Goal: Transaction & Acquisition: Obtain resource

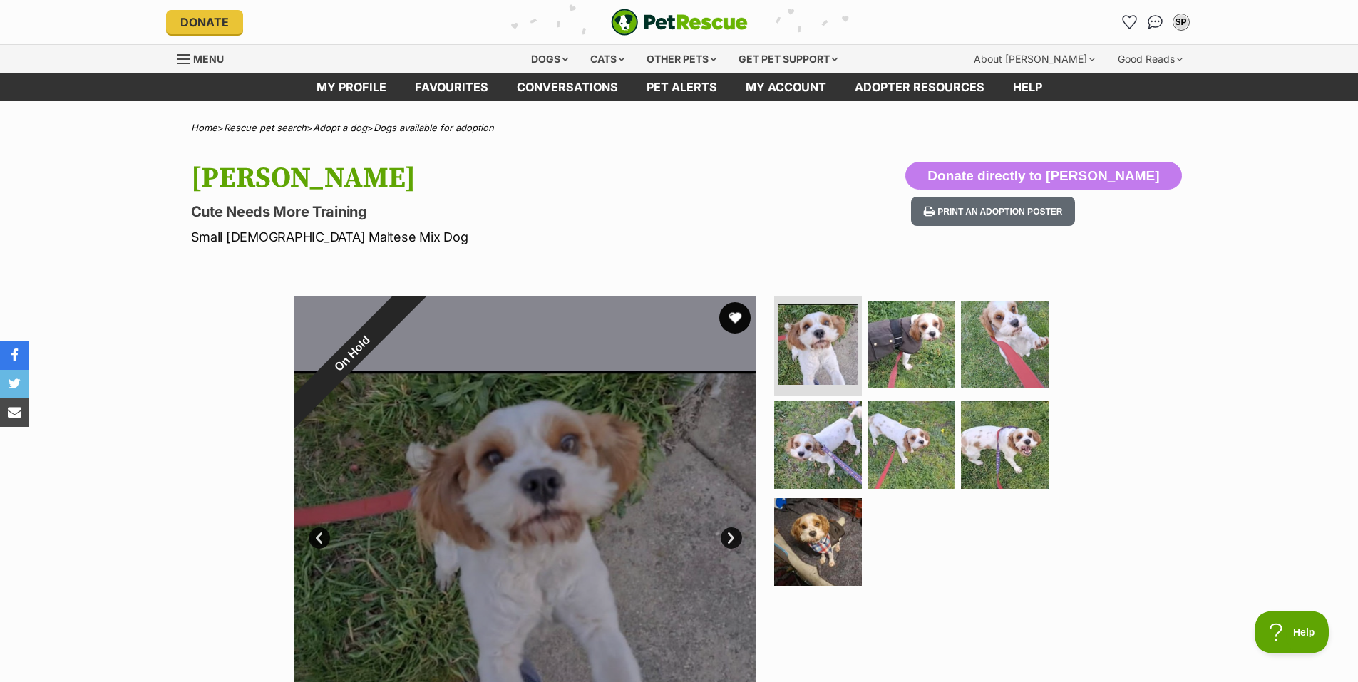
click at [738, 326] on button "favourite" at bounding box center [734, 317] width 31 height 31
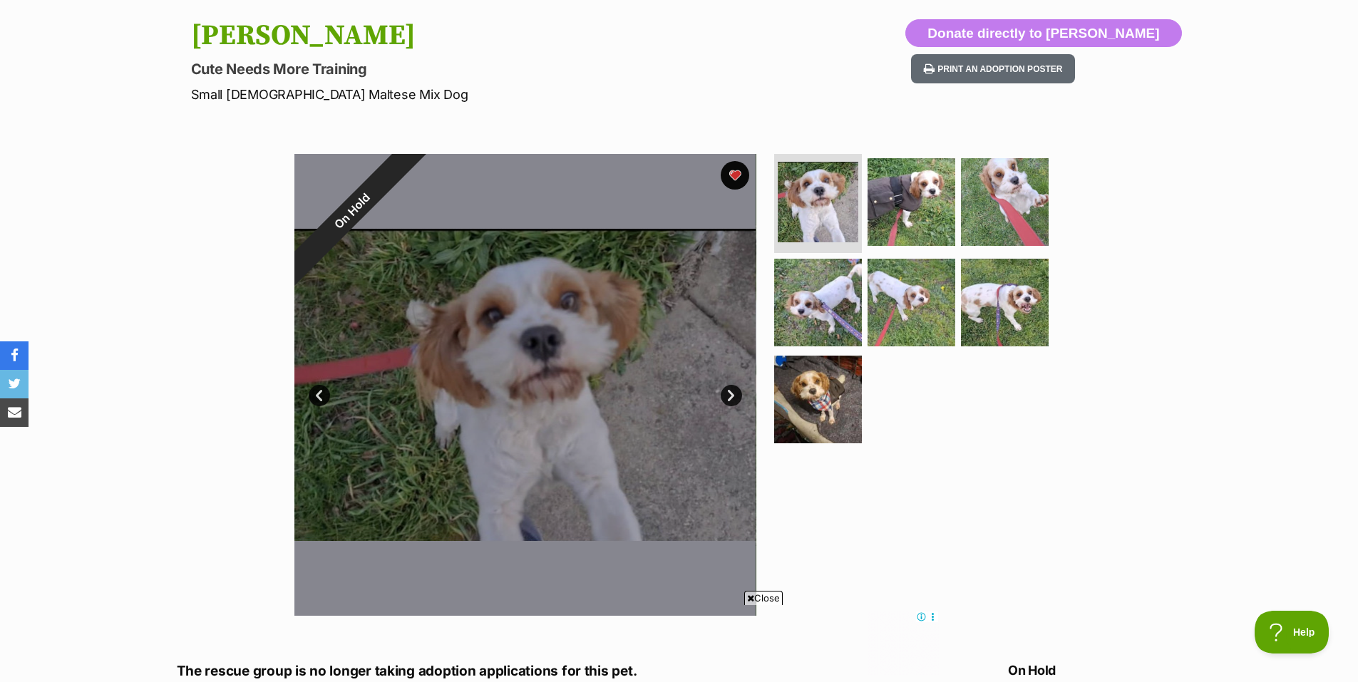
click at [724, 396] on link "Next" at bounding box center [731, 395] width 21 height 21
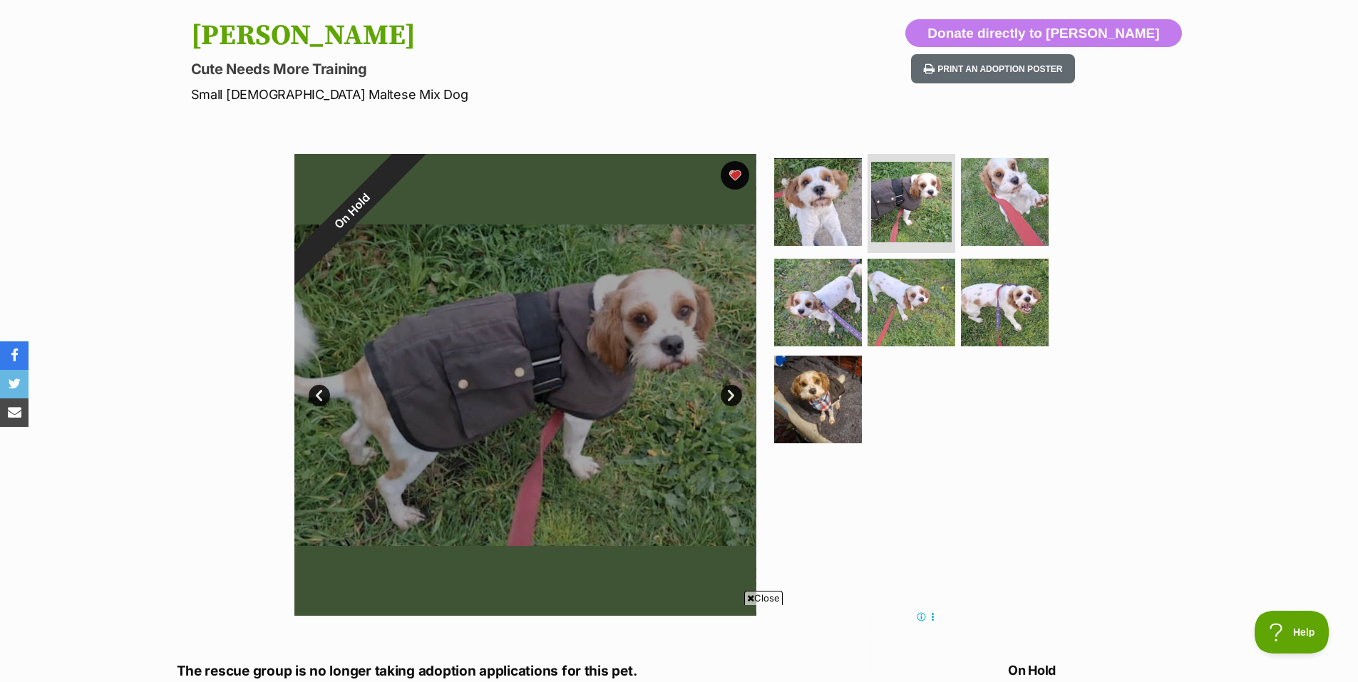
click at [724, 396] on link "Next" at bounding box center [731, 395] width 21 height 21
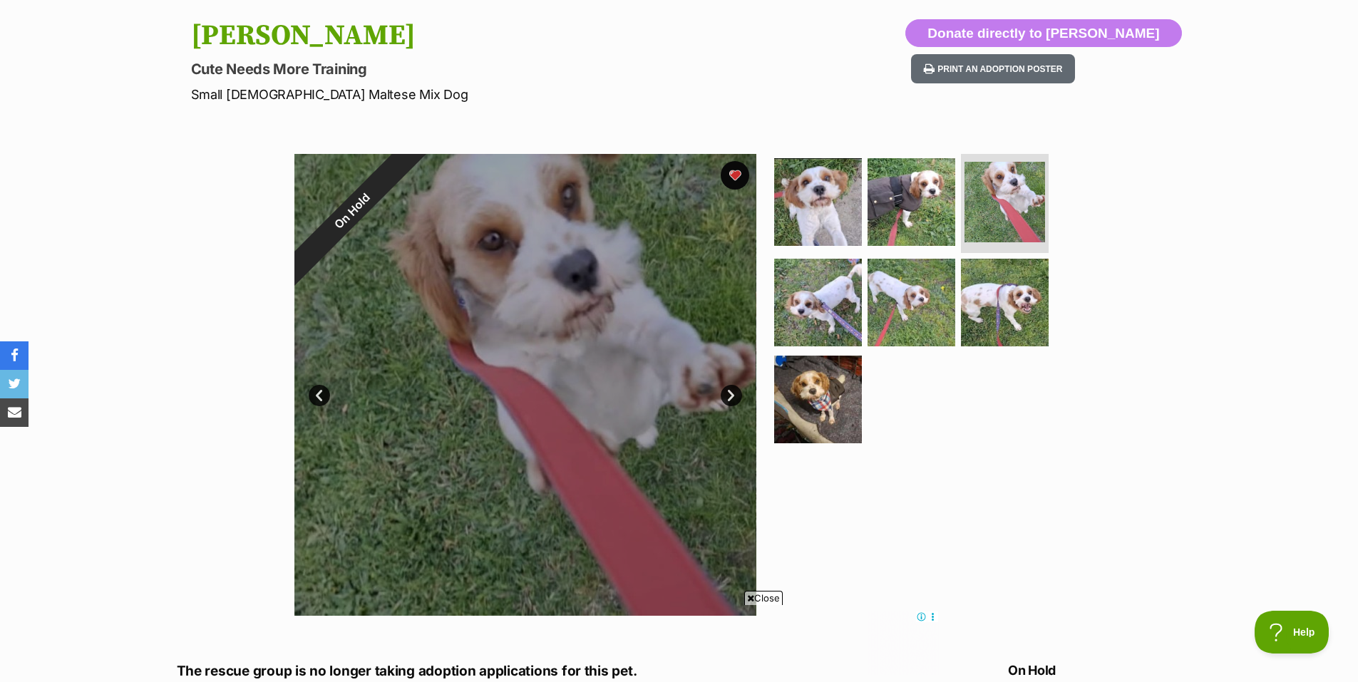
click at [724, 396] on link "Next" at bounding box center [731, 395] width 21 height 21
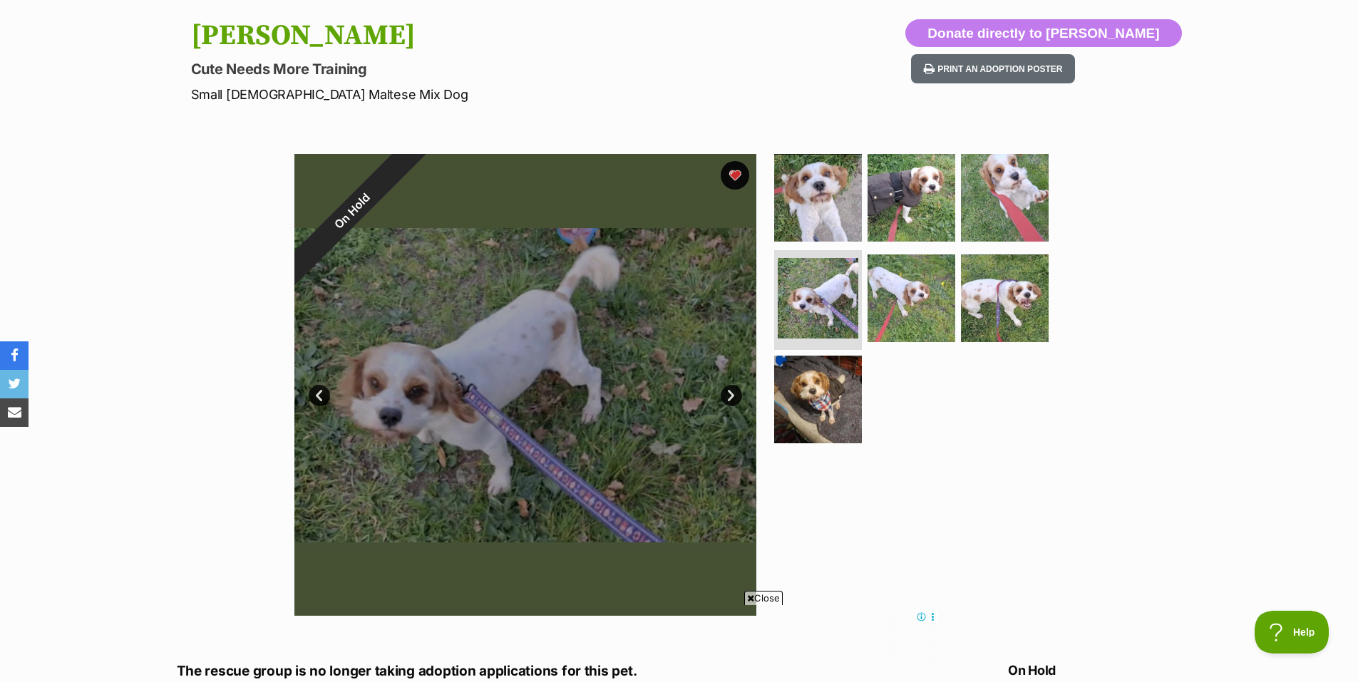
click at [724, 396] on link "Next" at bounding box center [731, 395] width 21 height 21
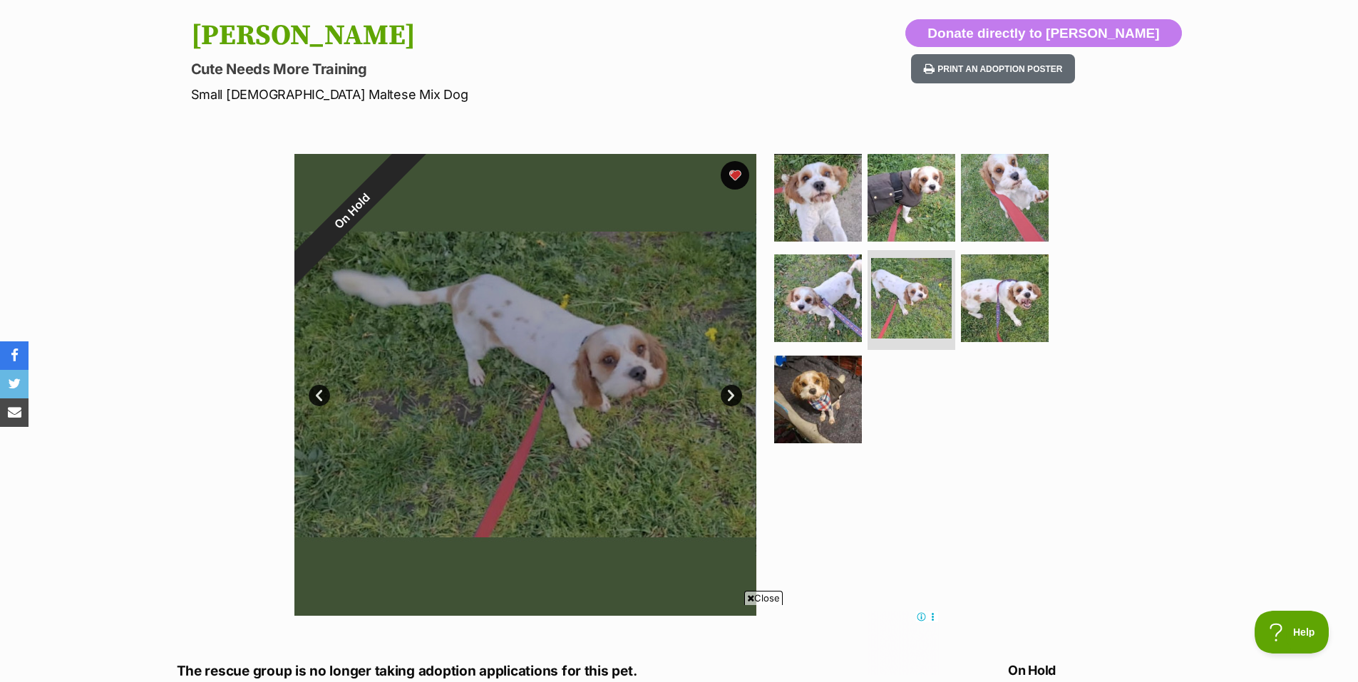
click at [724, 396] on link "Next" at bounding box center [731, 395] width 21 height 21
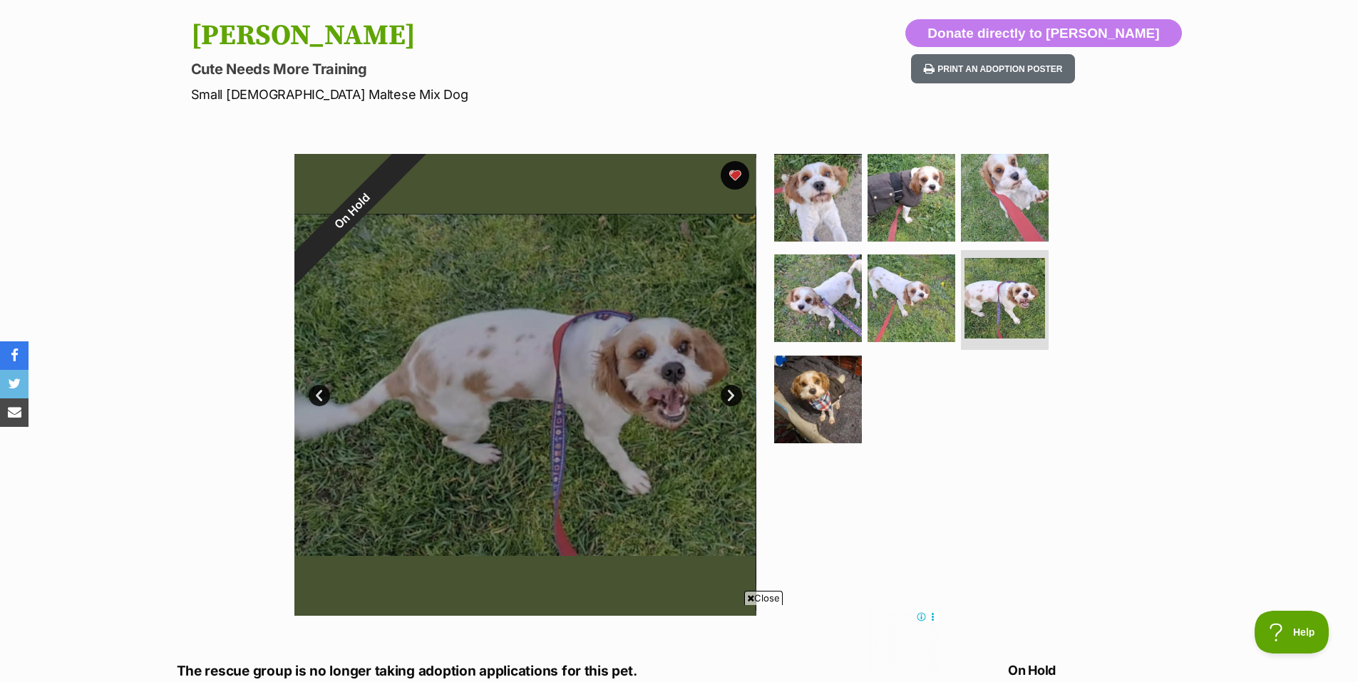
click at [724, 396] on link "Next" at bounding box center [731, 395] width 21 height 21
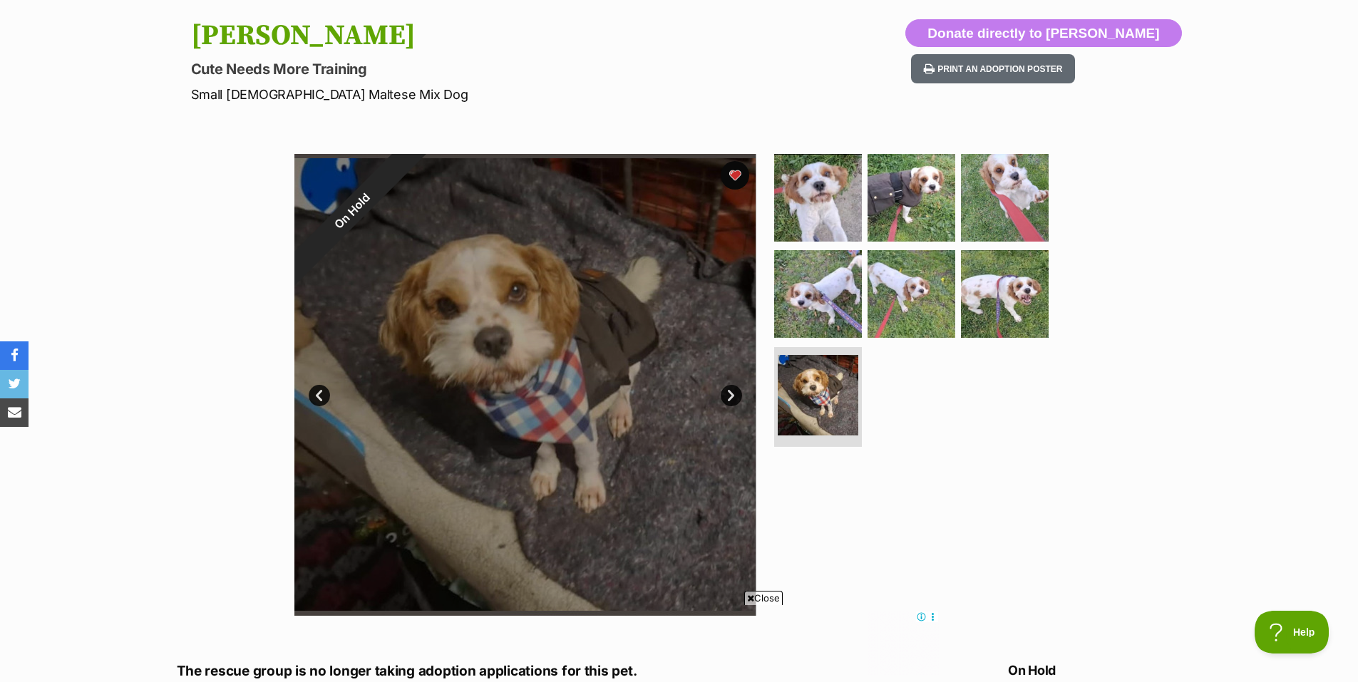
click at [724, 396] on link "Next" at bounding box center [731, 395] width 21 height 21
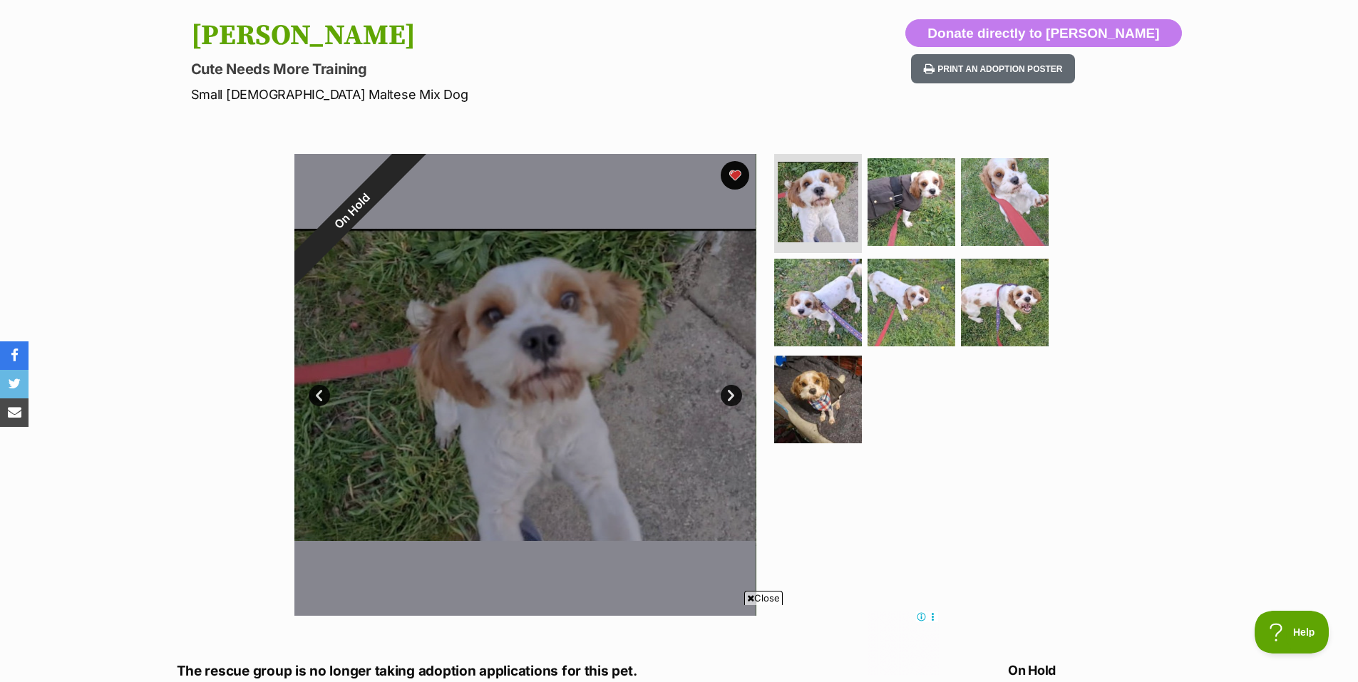
click at [766, 595] on span "Close" at bounding box center [763, 598] width 38 height 14
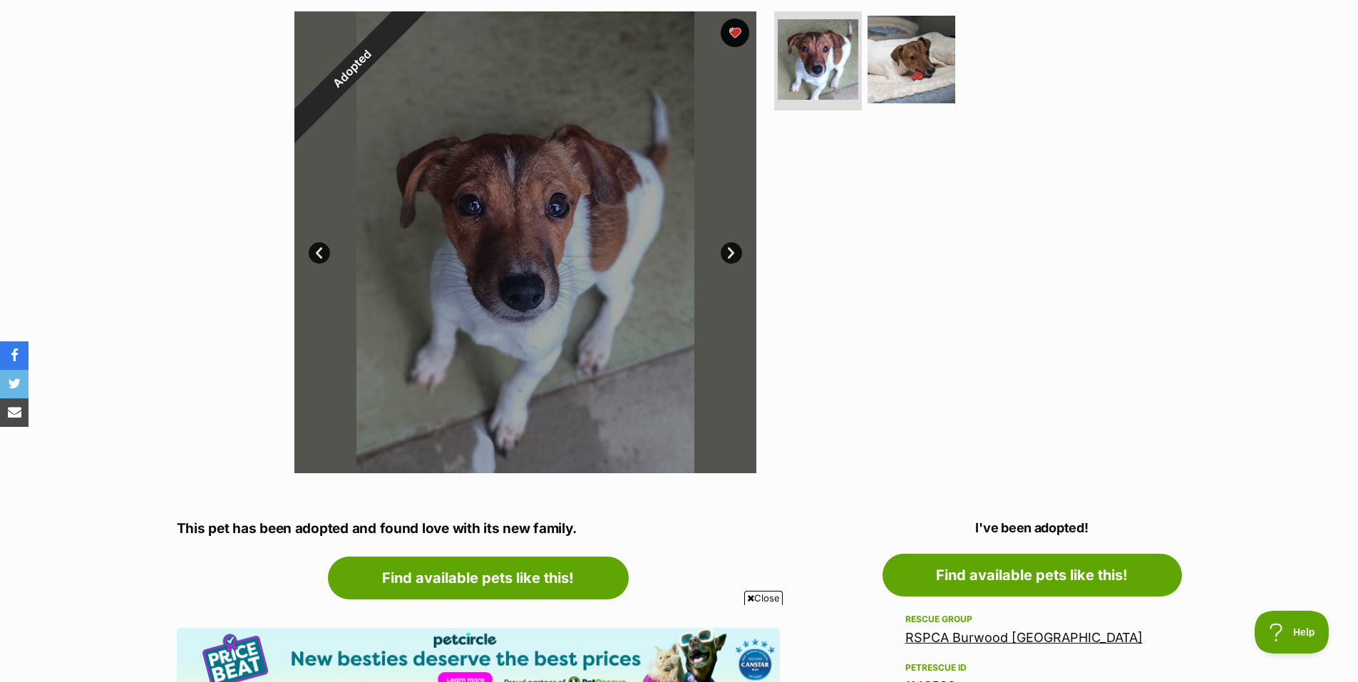
scroll to position [214, 0]
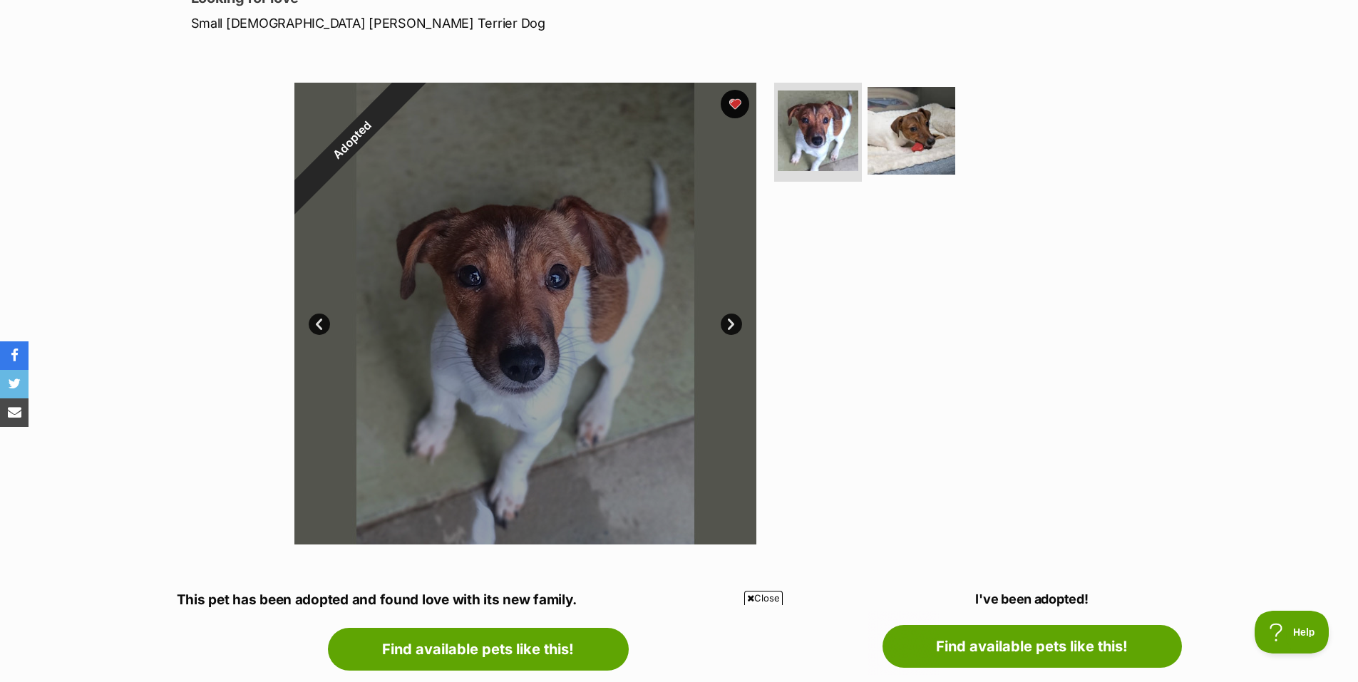
click at [730, 323] on link "Next" at bounding box center [731, 324] width 21 height 21
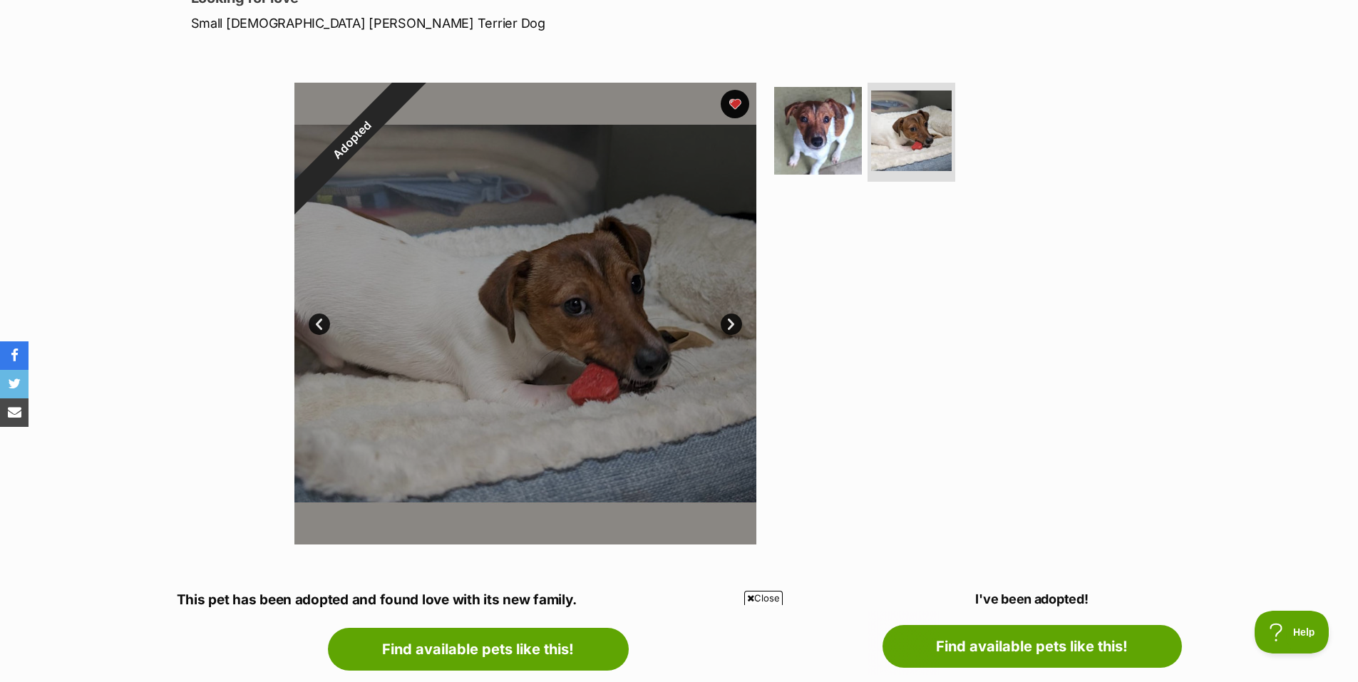
click at [728, 321] on link "Next" at bounding box center [731, 324] width 21 height 21
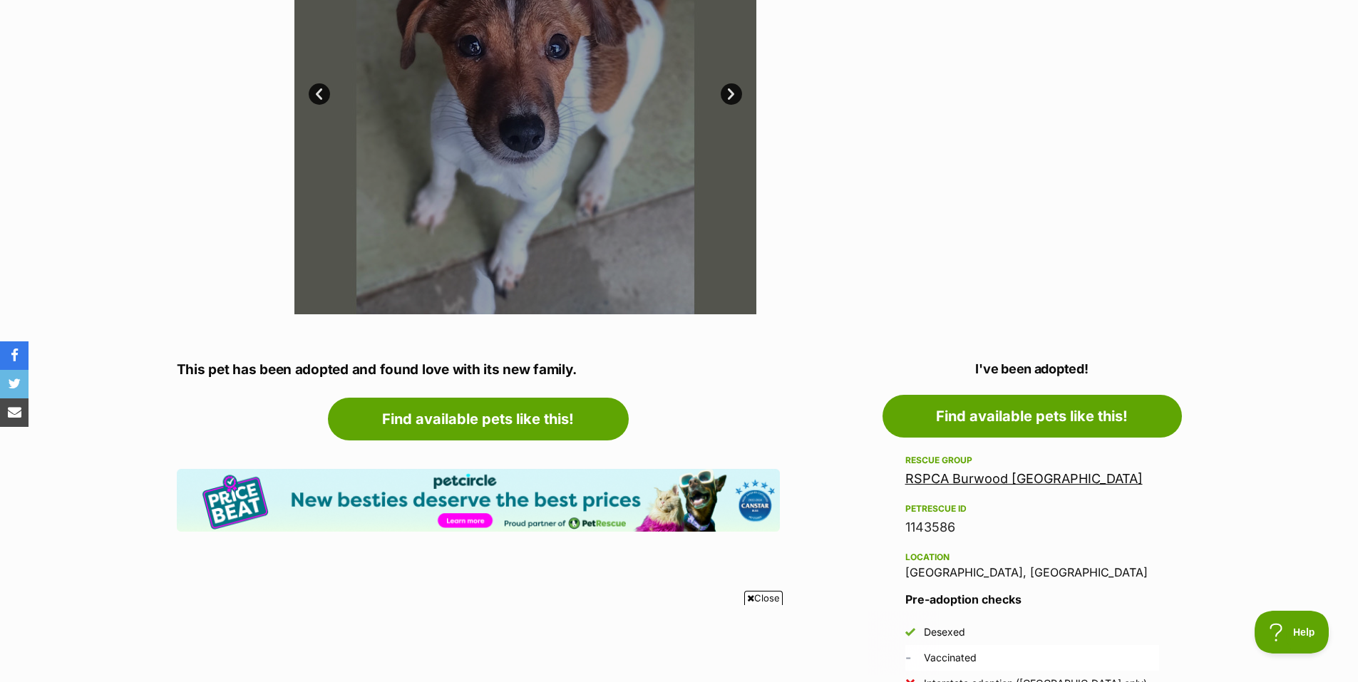
scroll to position [428, 0]
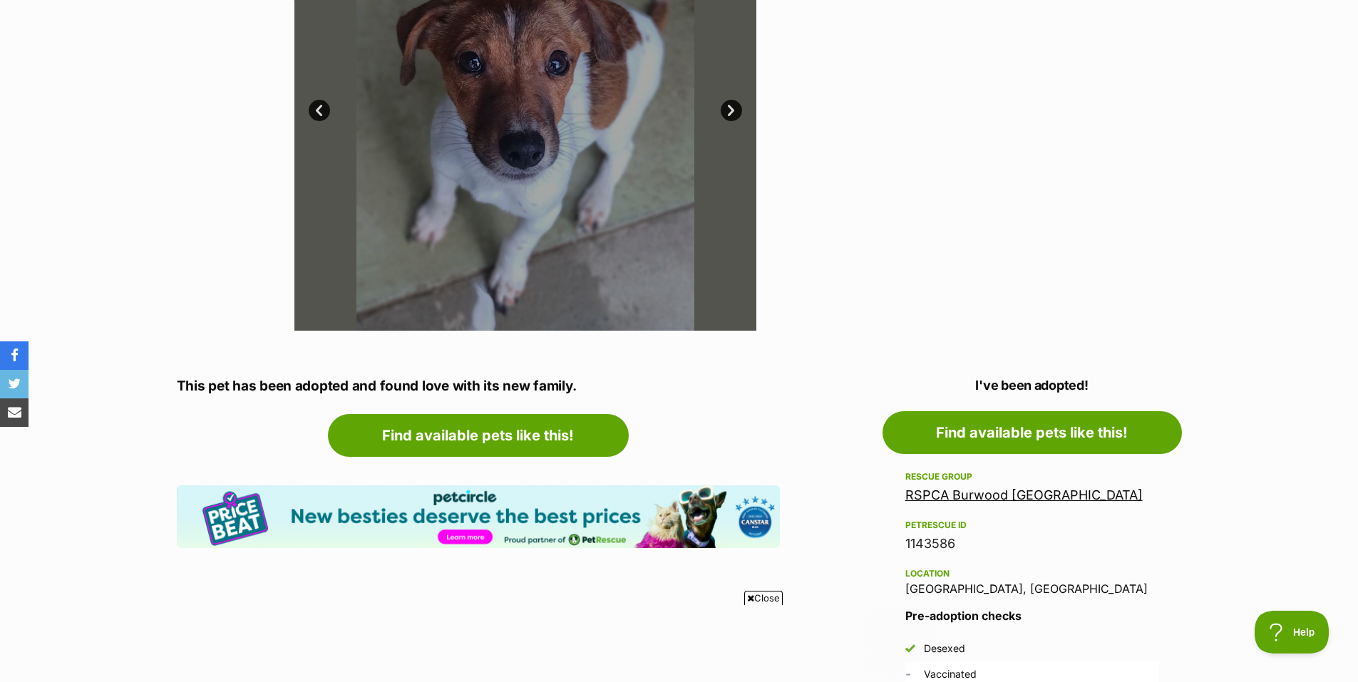
click at [759, 600] on span "Close" at bounding box center [763, 598] width 38 height 14
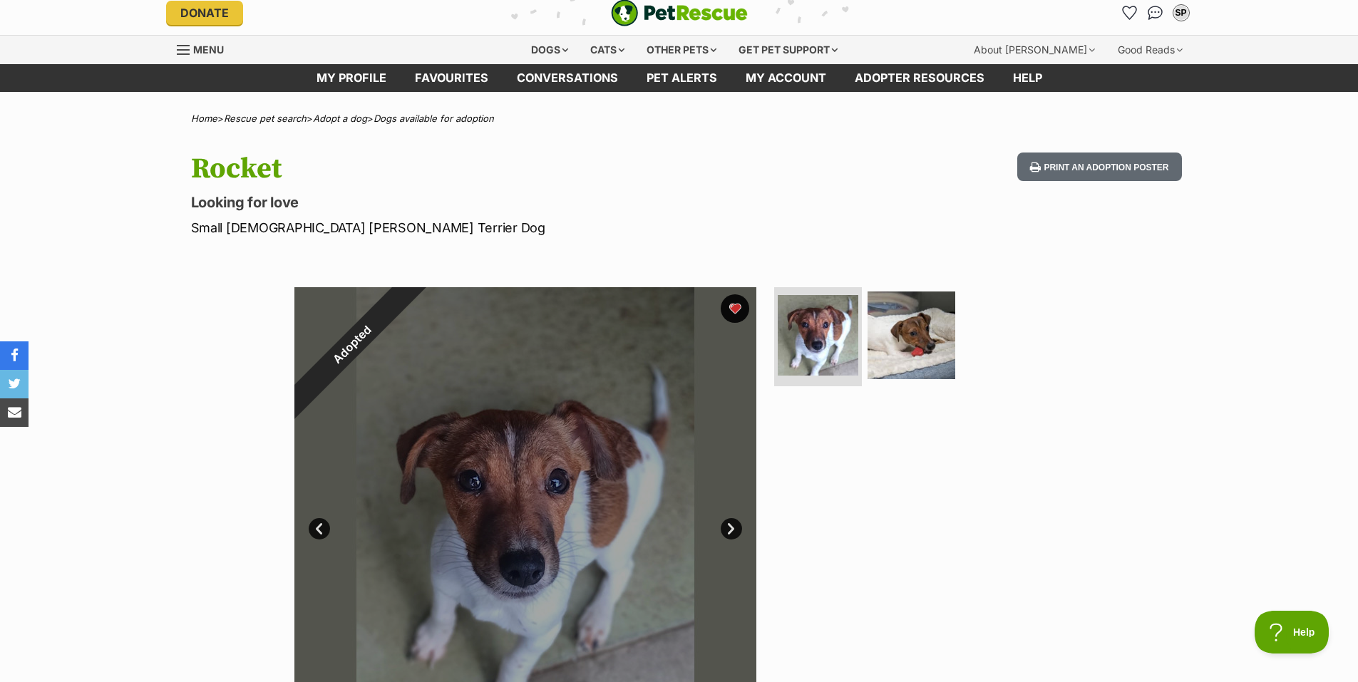
scroll to position [0, 0]
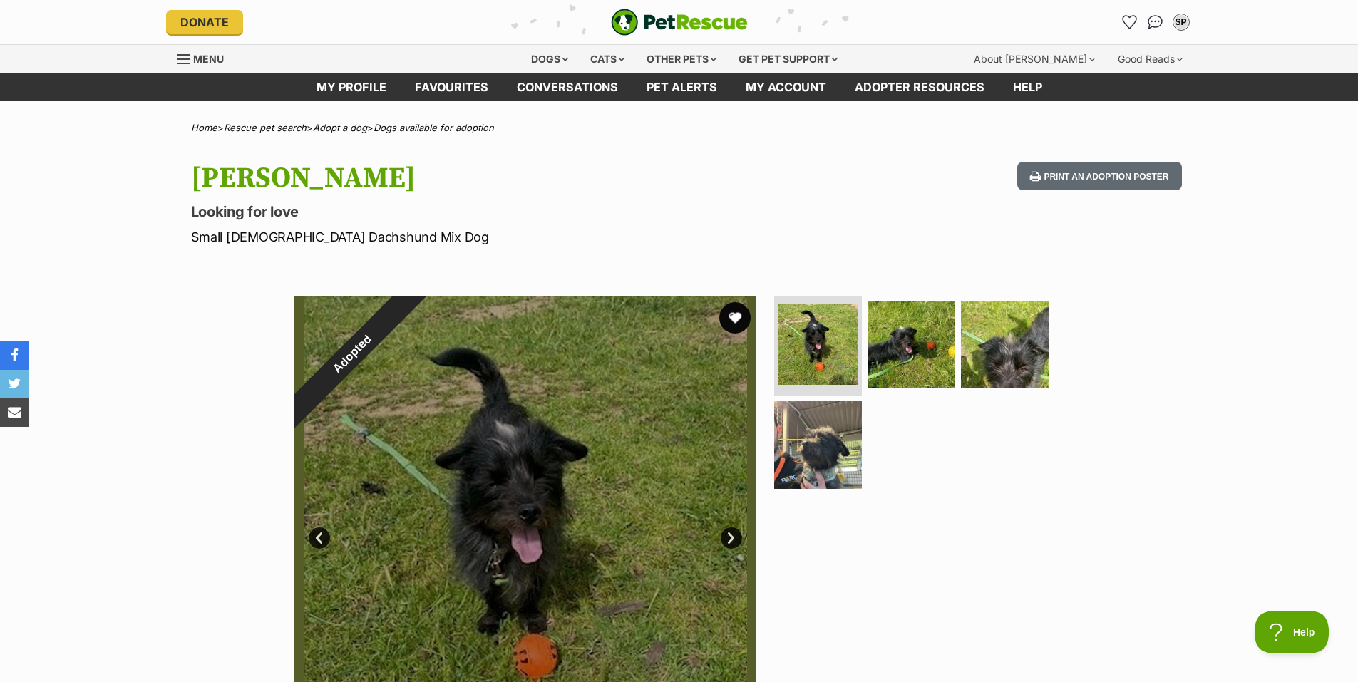
click at [731, 313] on button "favourite" at bounding box center [734, 317] width 31 height 31
click at [729, 537] on link "Next" at bounding box center [731, 537] width 21 height 21
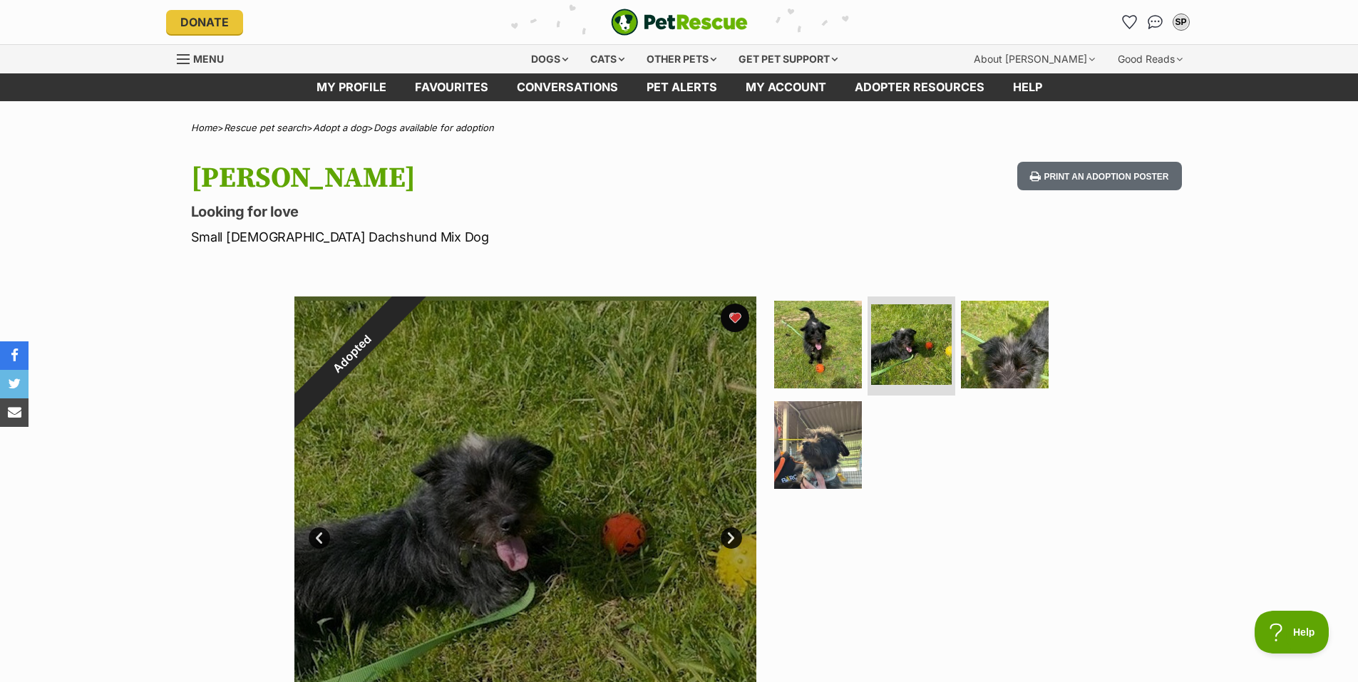
click at [729, 537] on link "Next" at bounding box center [731, 537] width 21 height 21
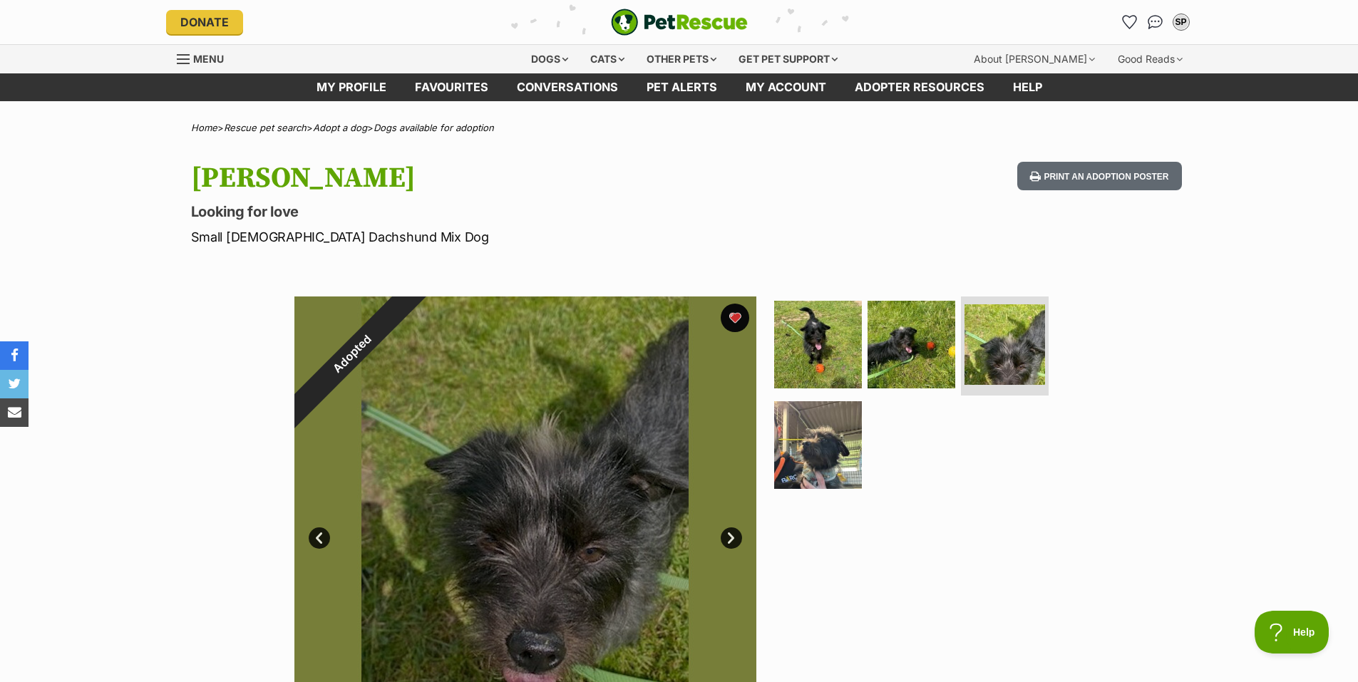
click at [729, 537] on link "Next" at bounding box center [731, 537] width 21 height 21
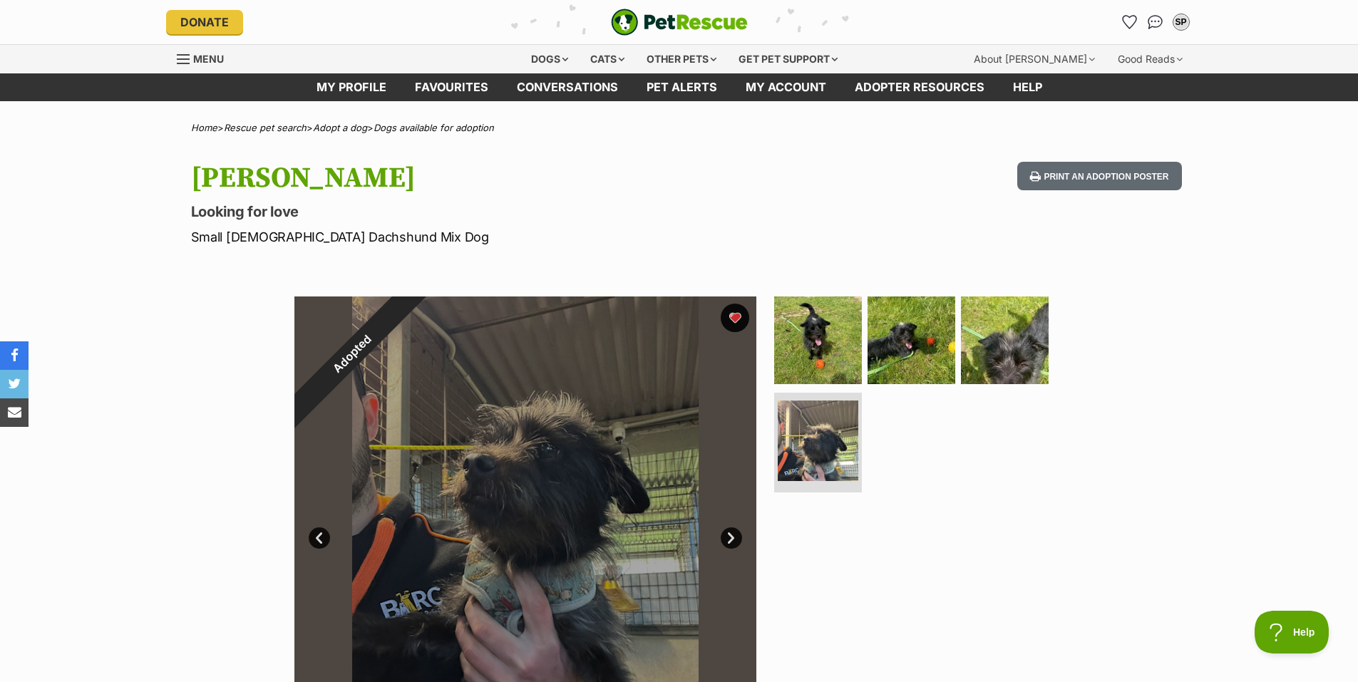
click at [729, 537] on link "Next" at bounding box center [731, 537] width 21 height 21
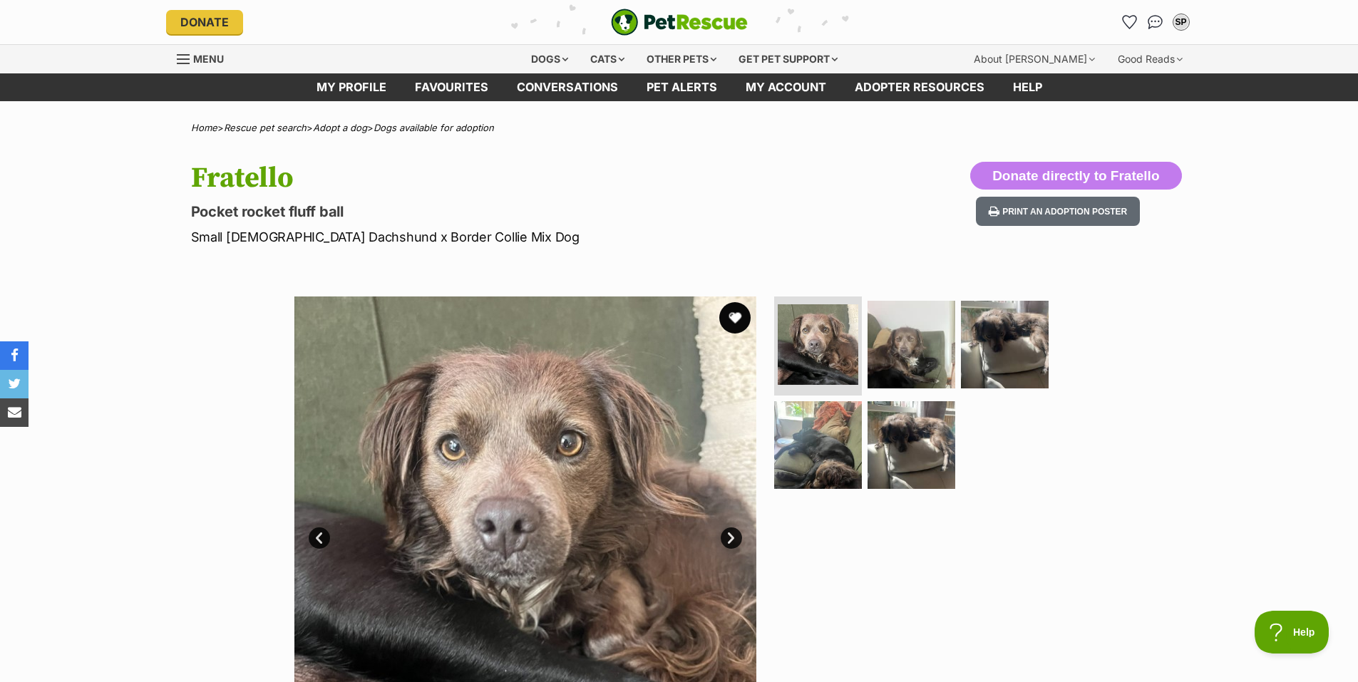
click at [731, 322] on button "favourite" at bounding box center [734, 317] width 31 height 31
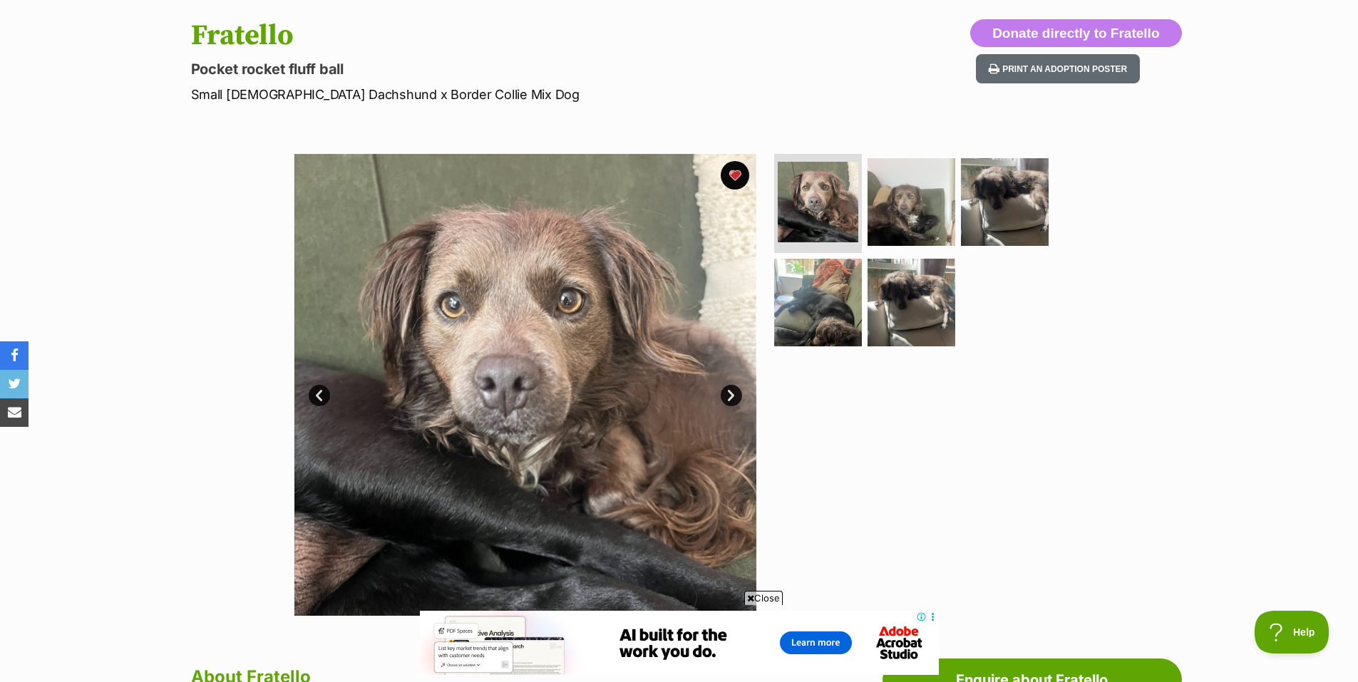
click at [728, 394] on link "Next" at bounding box center [731, 395] width 21 height 21
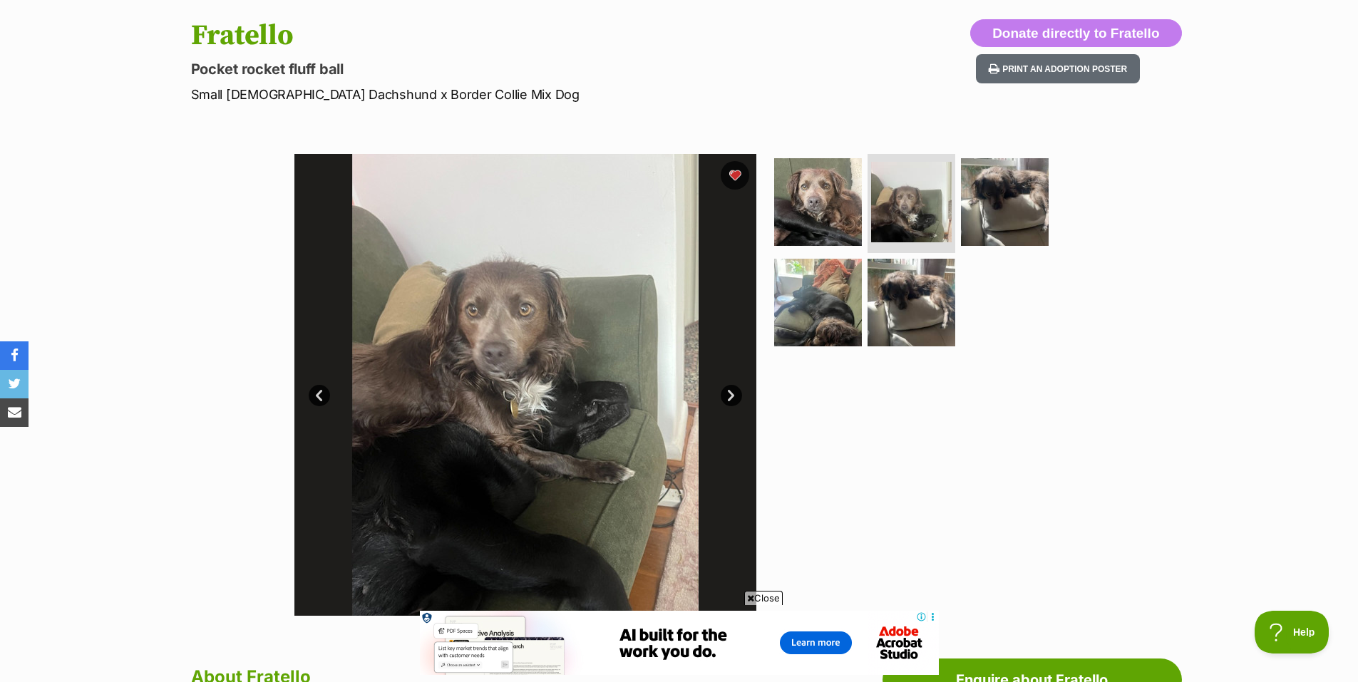
click at [728, 396] on link "Next" at bounding box center [731, 395] width 21 height 21
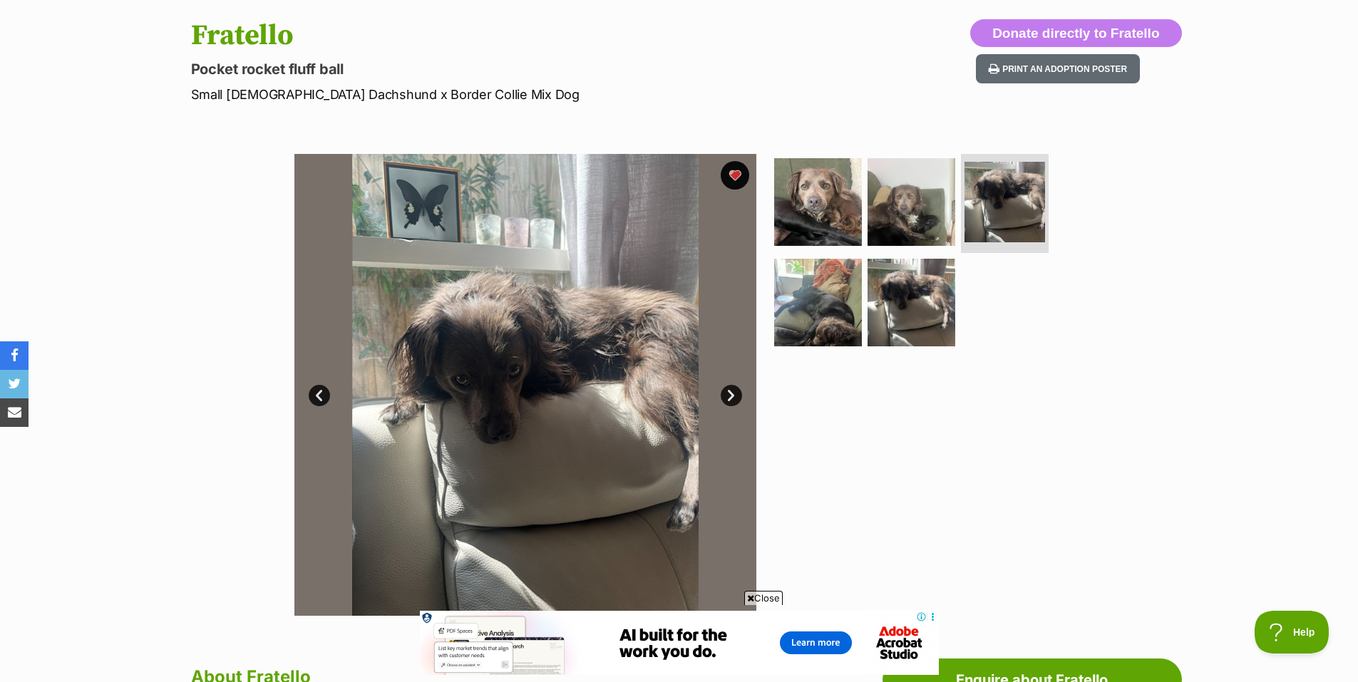
click at [728, 396] on link "Next" at bounding box center [731, 395] width 21 height 21
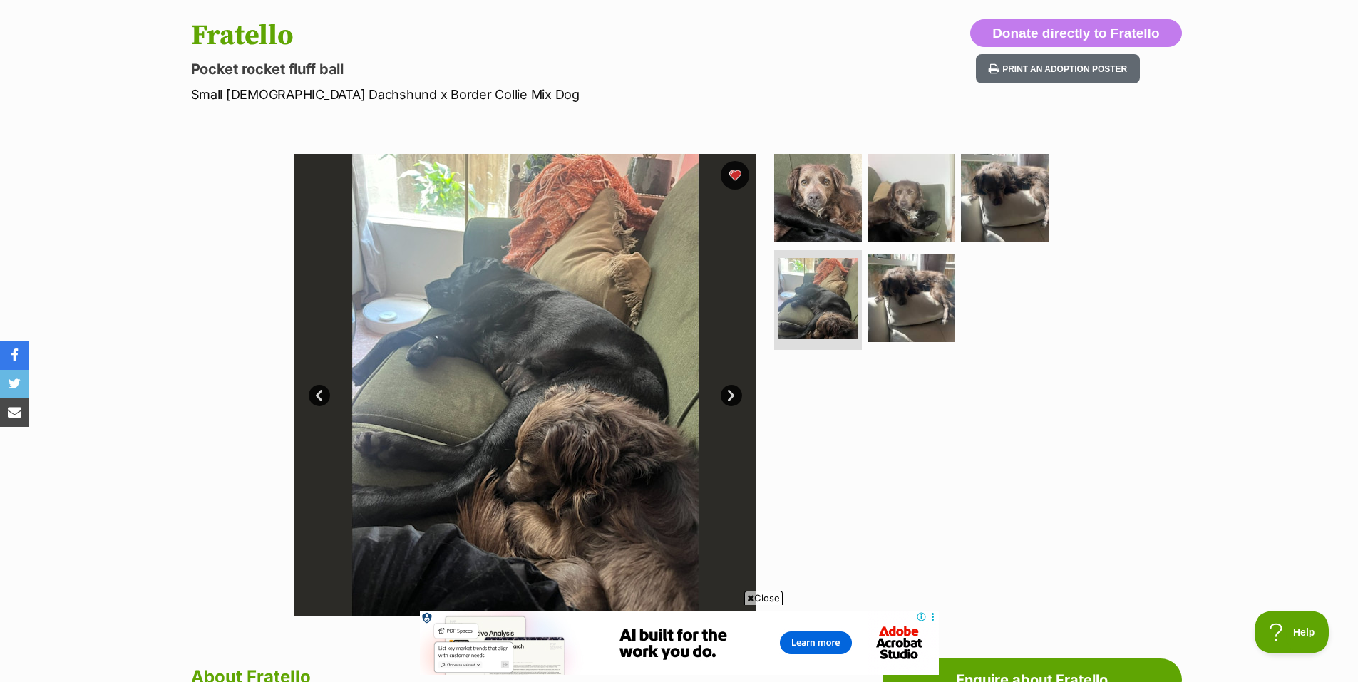
click at [728, 396] on link "Next" at bounding box center [731, 395] width 21 height 21
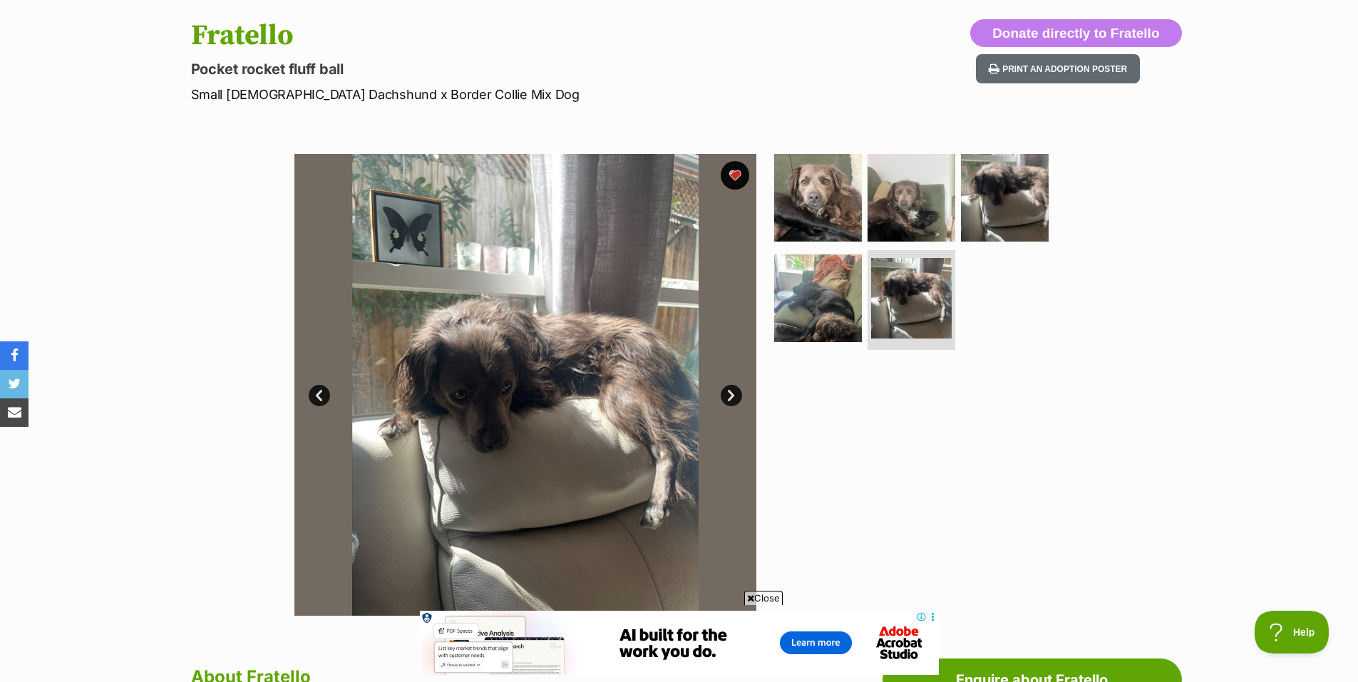
click at [728, 396] on link "Next" at bounding box center [731, 395] width 21 height 21
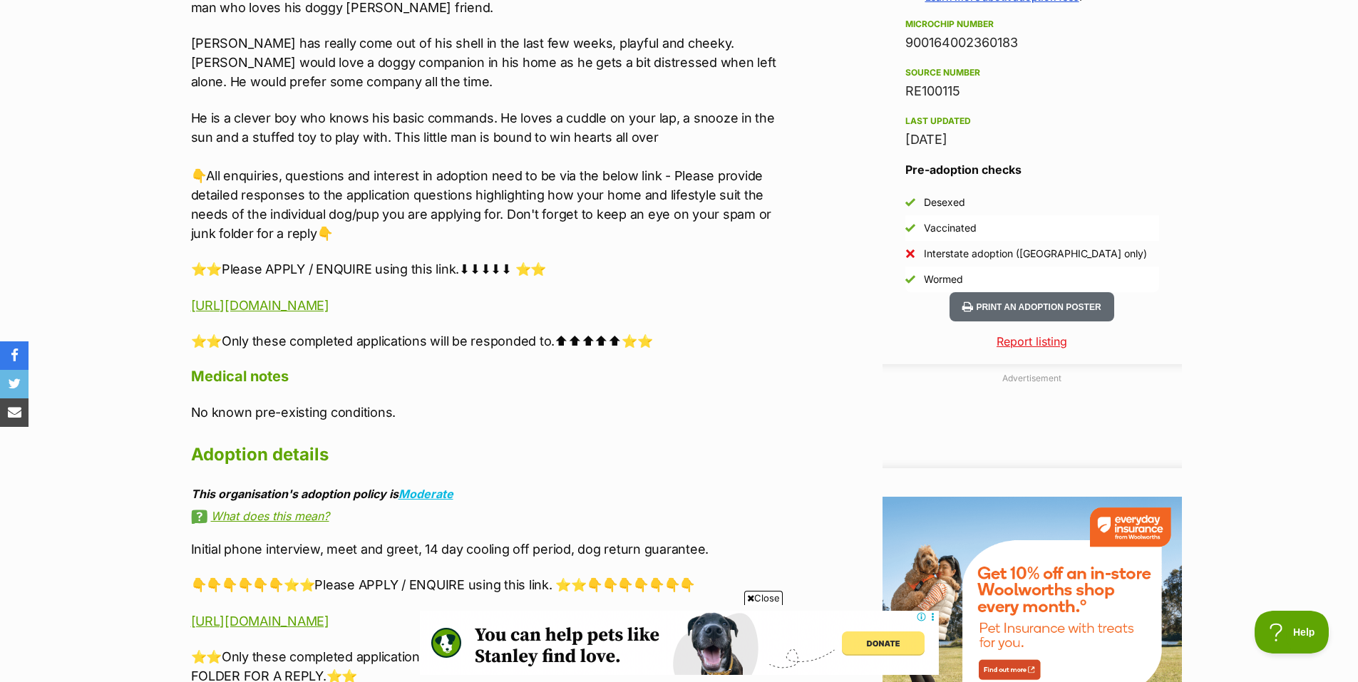
click at [770, 596] on span "Close" at bounding box center [763, 598] width 38 height 14
